Goal: Task Accomplishment & Management: Manage account settings

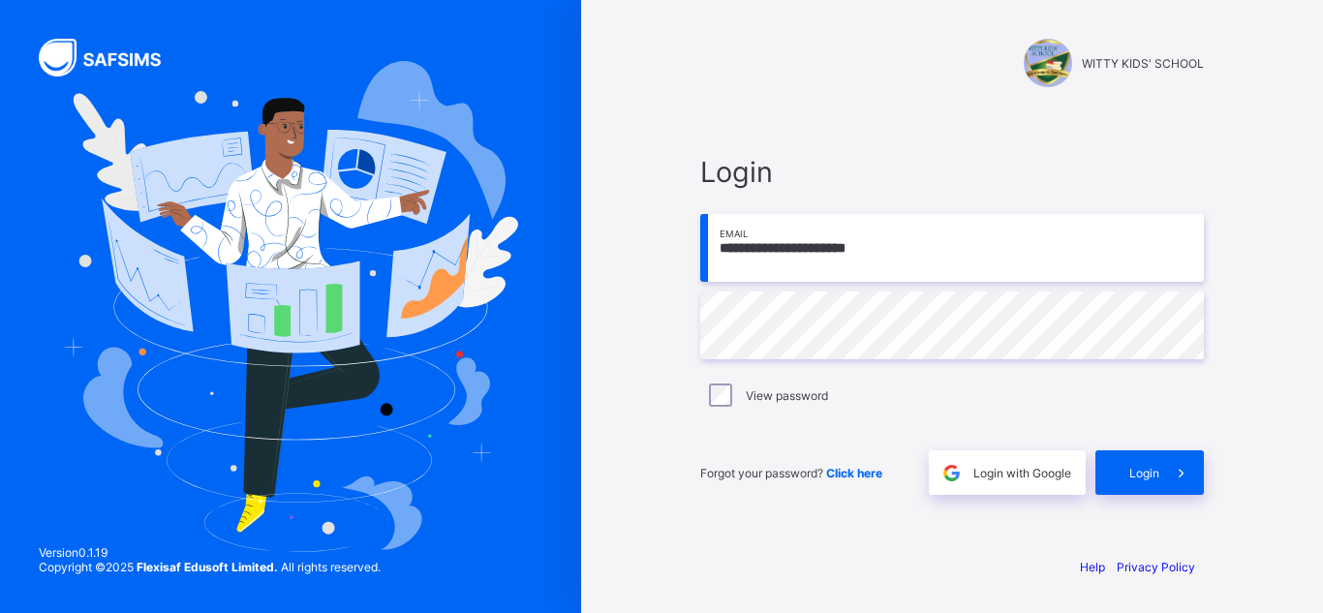
type input "**********"
click at [1135, 476] on span "Login" at bounding box center [1145, 473] width 30 height 15
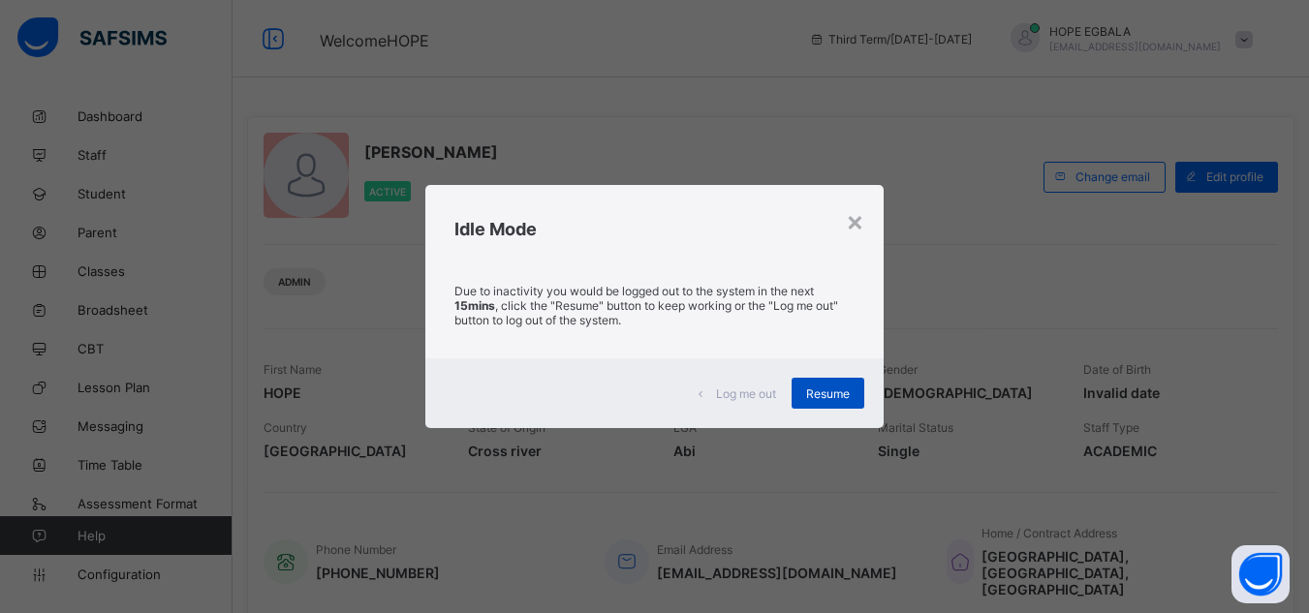
click at [817, 394] on span "Resume" at bounding box center [828, 394] width 44 height 15
